Goal: Information Seeking & Learning: Check status

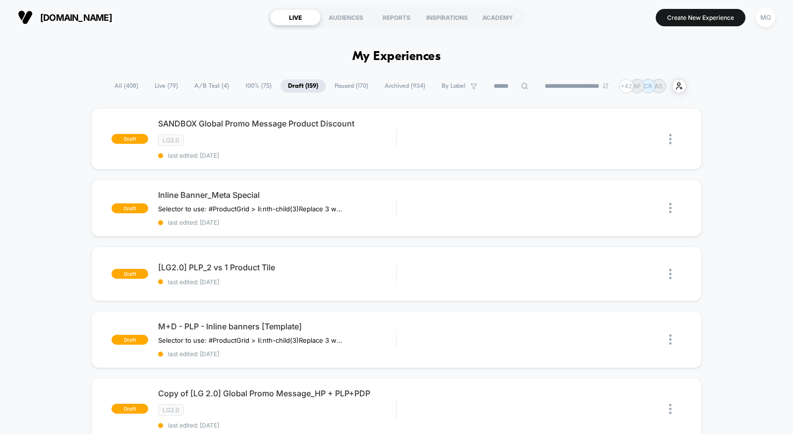
click at [217, 83] on span "A/B Test ( 4 )" at bounding box center [212, 85] width 50 height 13
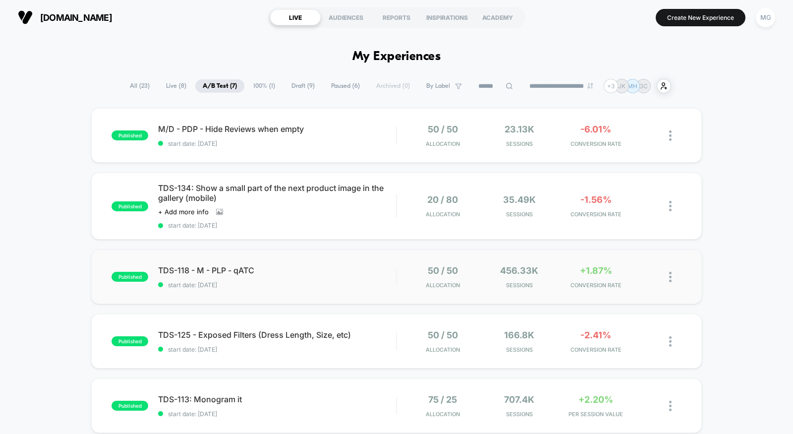
click at [320, 288] on div "published TDS-118 - M - PLP - qATC start date: [DATE] 50 / 50 Allocation 456.33…" at bounding box center [396, 276] width 611 height 55
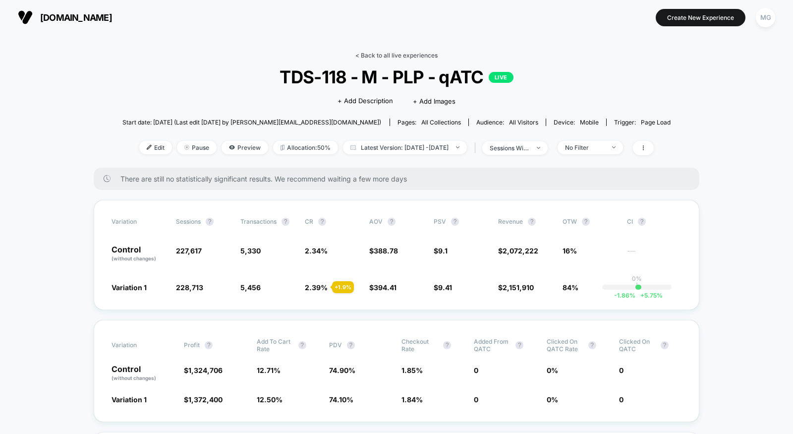
click at [420, 52] on link "< Back to all live experiences" at bounding box center [396, 55] width 82 height 7
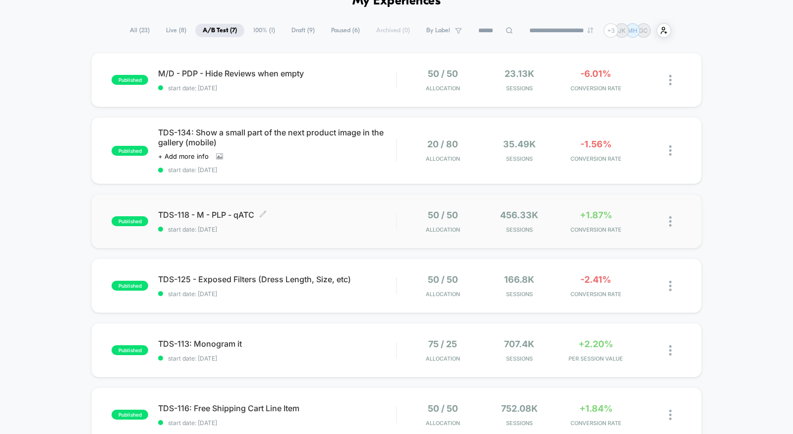
scroll to position [91, 0]
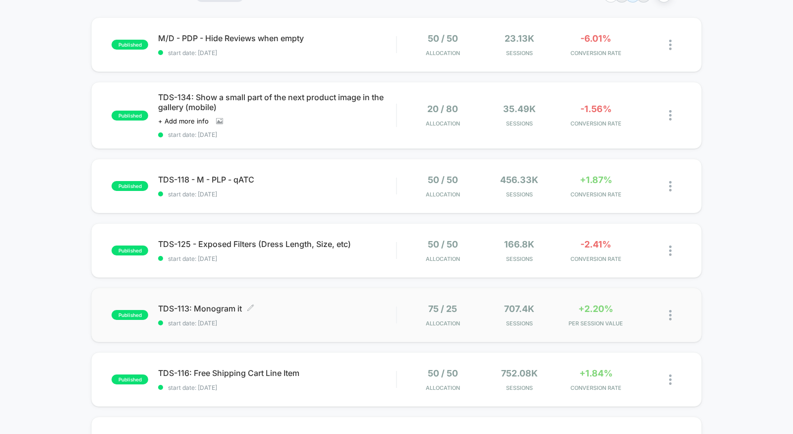
click at [337, 306] on span "TDS-113: Monogram it Click to edit experience details" at bounding box center [277, 308] width 238 height 10
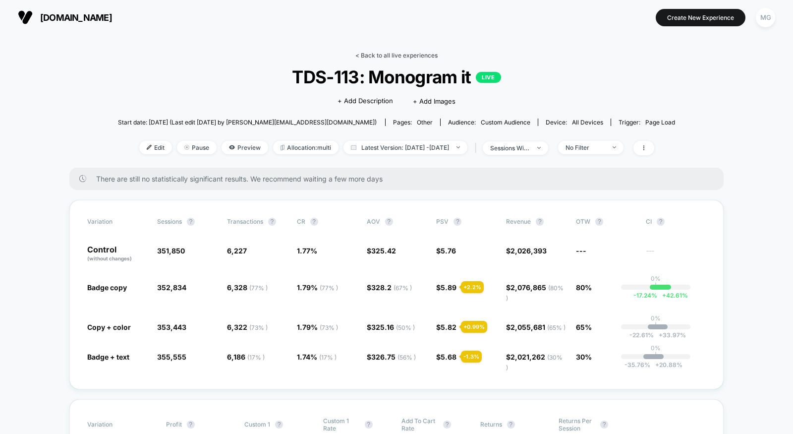
click at [403, 58] on link "< Back to all live experiences" at bounding box center [396, 55] width 82 height 7
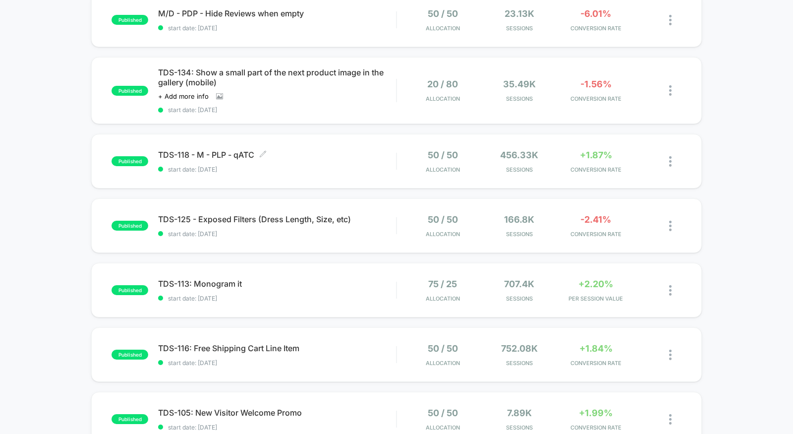
scroll to position [132, 0]
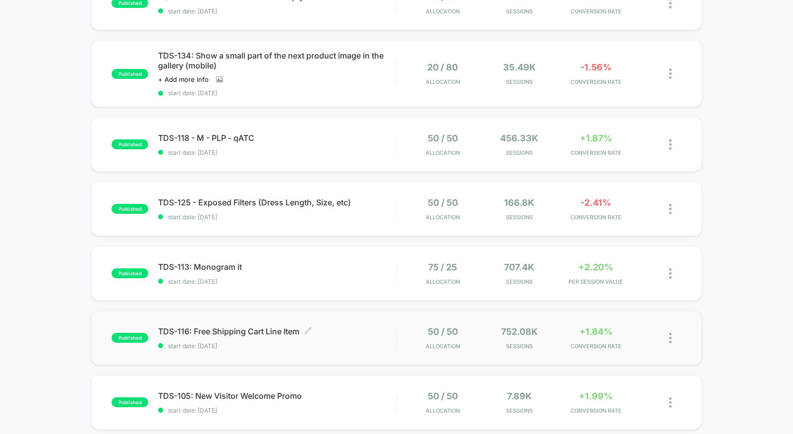
click at [345, 336] on div "TDS-116: Free Shipping Cart Line Item Click to edit experience details Click to…" at bounding box center [277, 337] width 238 height 23
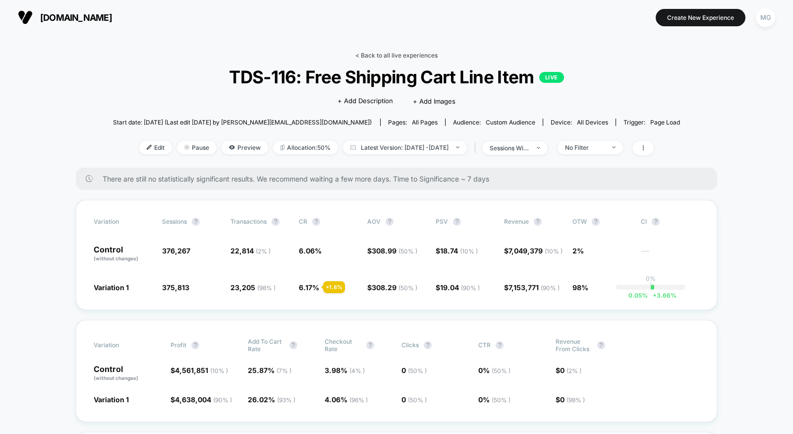
click at [387, 57] on link "< Back to all live experiences" at bounding box center [396, 55] width 82 height 7
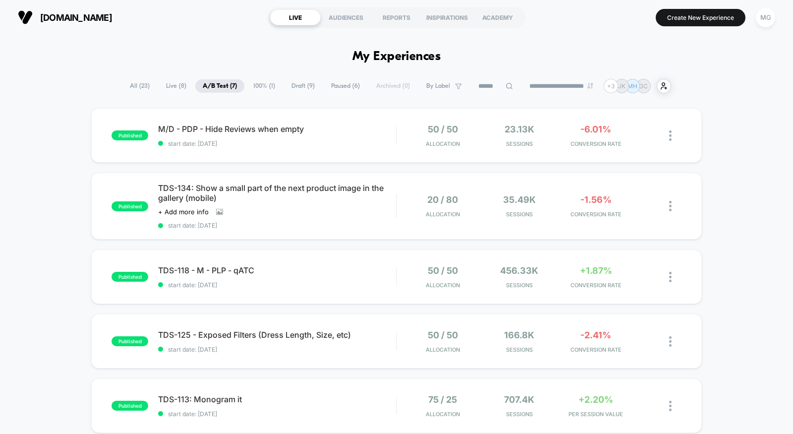
click at [387, 26] on section "LIVE AUDIENCES REPORTS INSPIRATIONS ACADEMY" at bounding box center [397, 17] width 258 height 25
click at [393, 16] on div "REPORTS" at bounding box center [396, 17] width 51 height 16
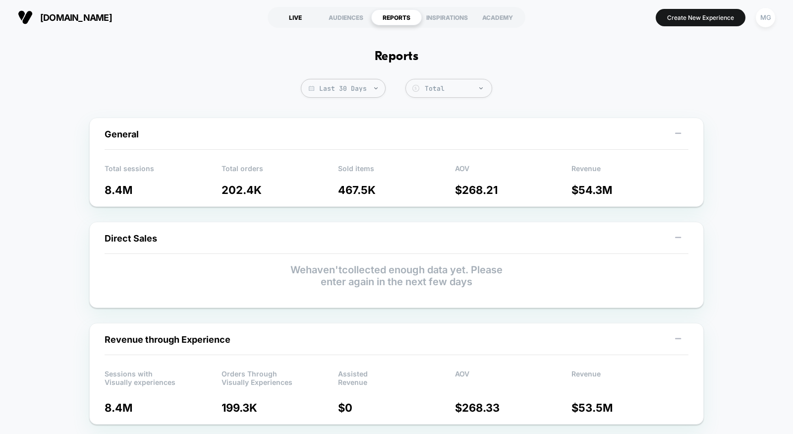
click at [307, 17] on div "LIVE" at bounding box center [295, 17] width 51 height 16
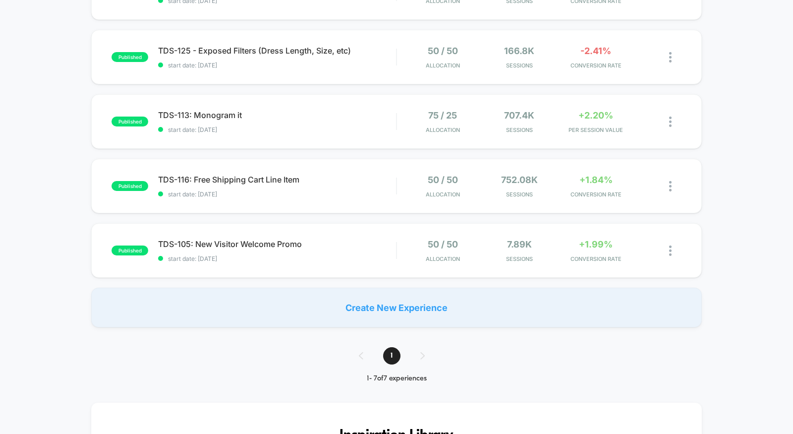
scroll to position [220, 0]
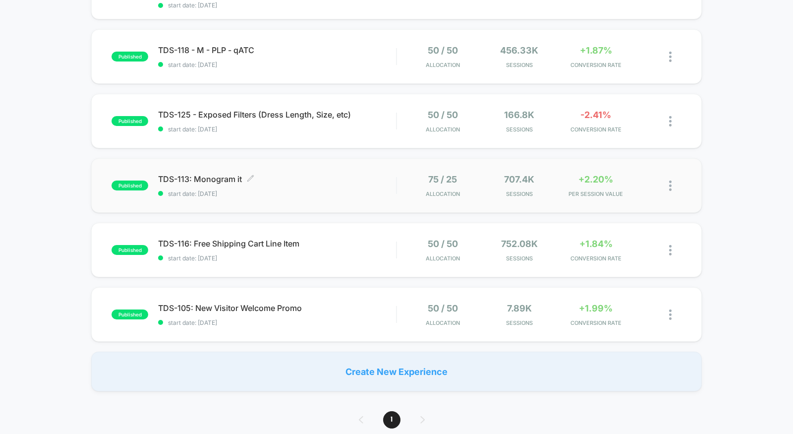
click at [305, 184] on div "TDS-113: Monogram it Click to edit experience details Click to edit experience …" at bounding box center [277, 185] width 238 height 23
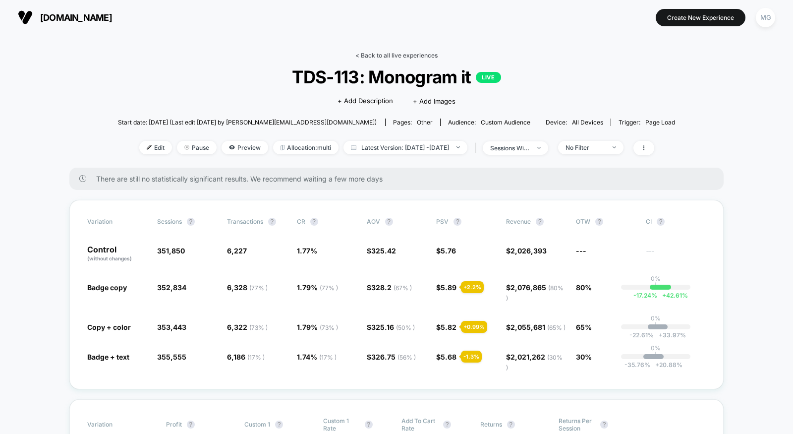
click at [407, 56] on link "< Back to all live experiences" at bounding box center [396, 55] width 82 height 7
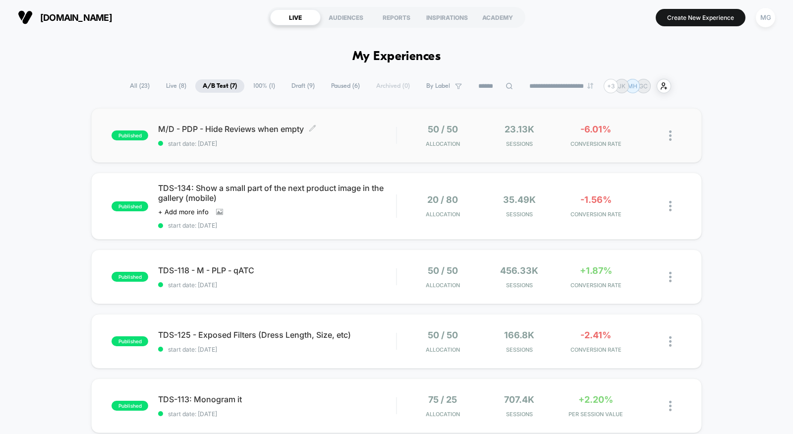
click at [336, 128] on span "M/D - PDP - Hide Reviews when empty Click to edit experience details" at bounding box center [277, 129] width 238 height 10
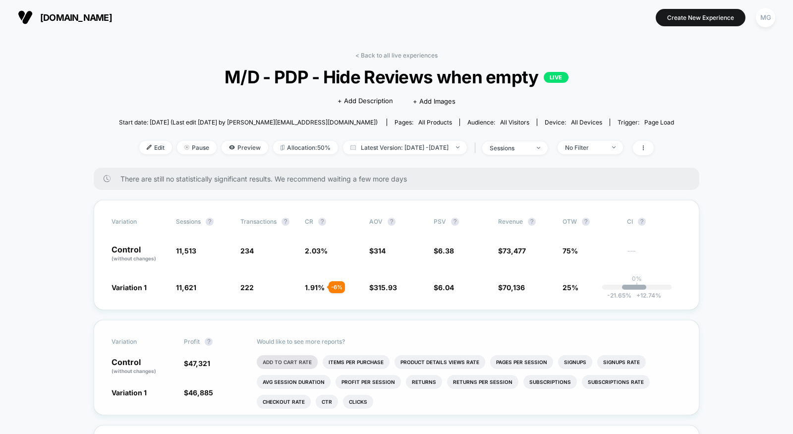
click at [277, 355] on li "Add To Cart Rate" at bounding box center [287, 362] width 61 height 14
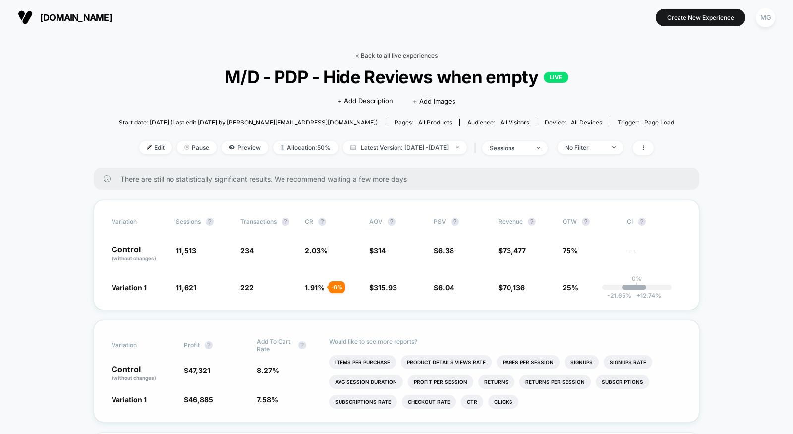
click at [408, 53] on link "< Back to all live experiences" at bounding box center [396, 55] width 82 height 7
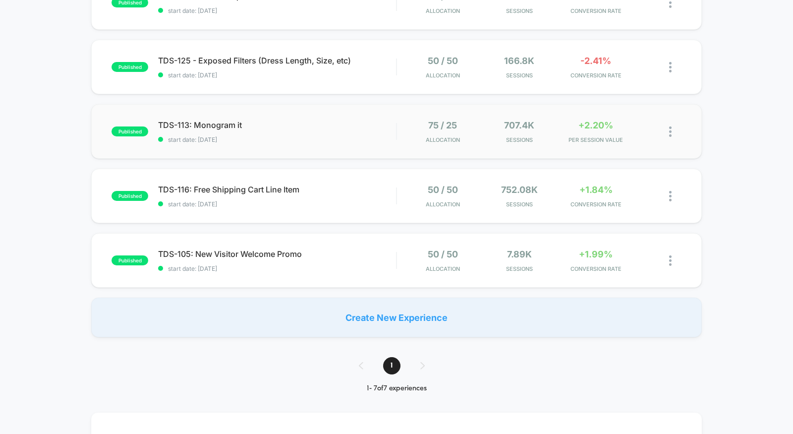
scroll to position [276, 0]
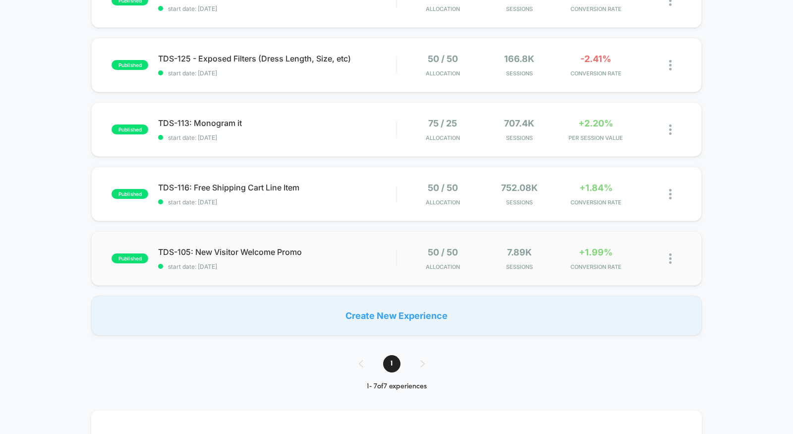
click at [358, 244] on div "published TDS-105: New Visitor Welcome Promo start date: [DATE] 50 / 50 Allocat…" at bounding box center [396, 258] width 611 height 55
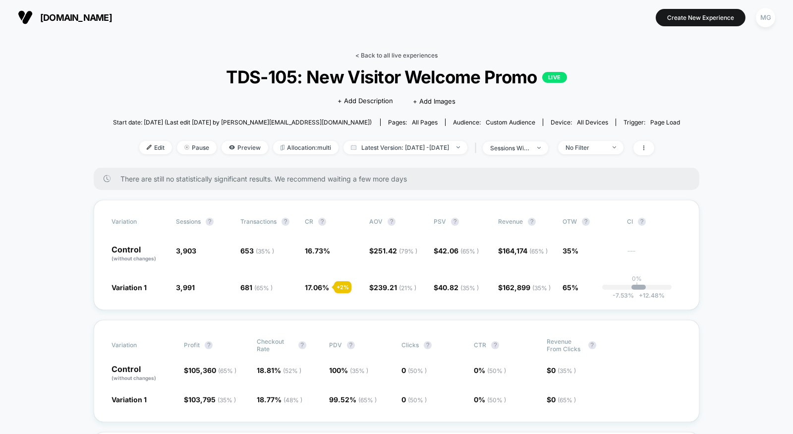
click at [380, 55] on link "< Back to all live experiences" at bounding box center [396, 55] width 82 height 7
